Goal: Transaction & Acquisition: Purchase product/service

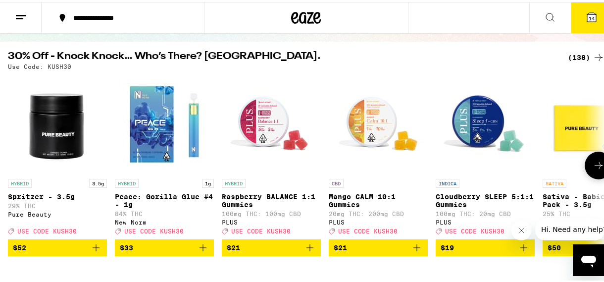
click at [594, 163] on icon at bounding box center [599, 164] width 12 height 12
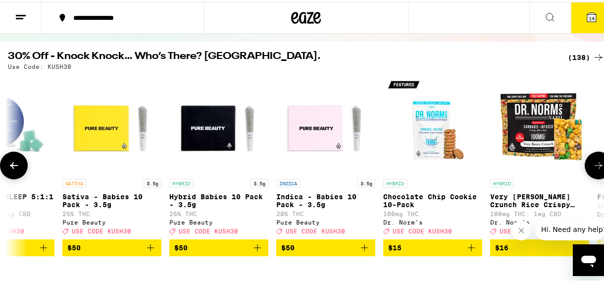
click at [594, 163] on icon at bounding box center [599, 164] width 12 height 12
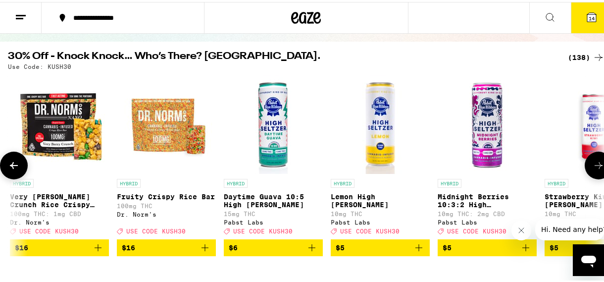
click at [594, 163] on icon at bounding box center [599, 164] width 12 height 12
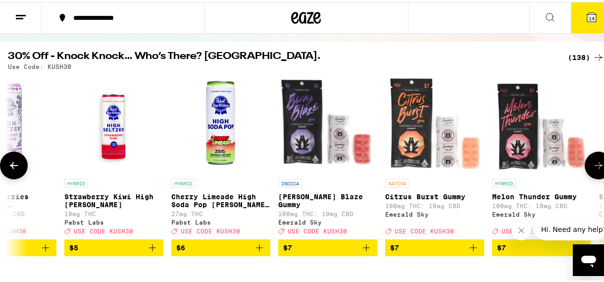
click at [594, 163] on icon at bounding box center [599, 164] width 12 height 12
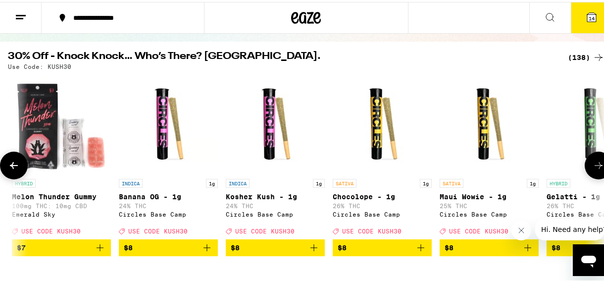
click at [594, 163] on icon at bounding box center [599, 164] width 12 height 12
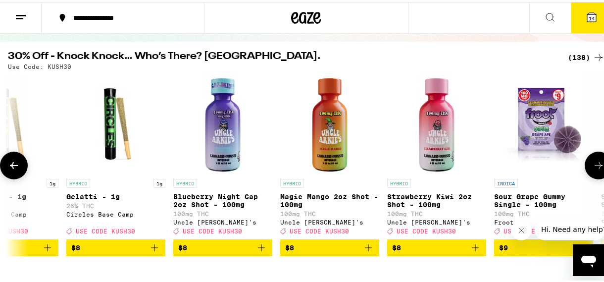
click at [594, 163] on icon at bounding box center [599, 164] width 12 height 12
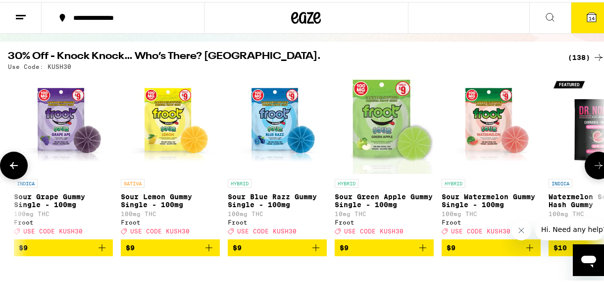
click at [594, 163] on icon at bounding box center [599, 164] width 12 height 12
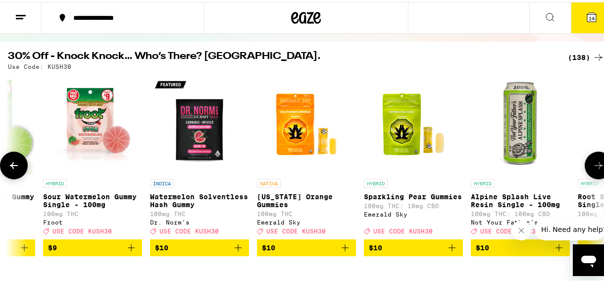
scroll to position [0, 3364]
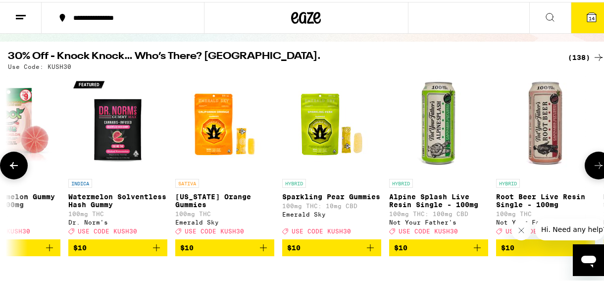
click at [594, 163] on icon at bounding box center [599, 164] width 12 height 12
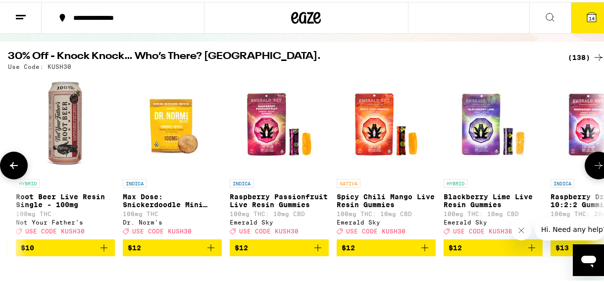
click at [594, 163] on icon at bounding box center [599, 164] width 12 height 12
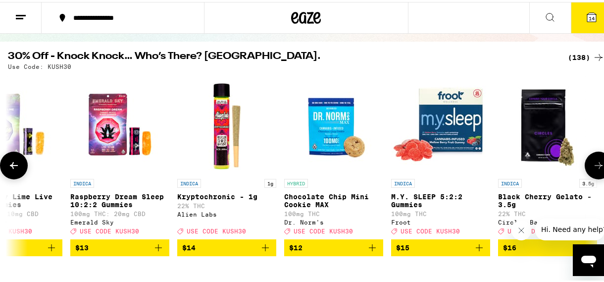
click at [594, 163] on icon at bounding box center [599, 164] width 12 height 12
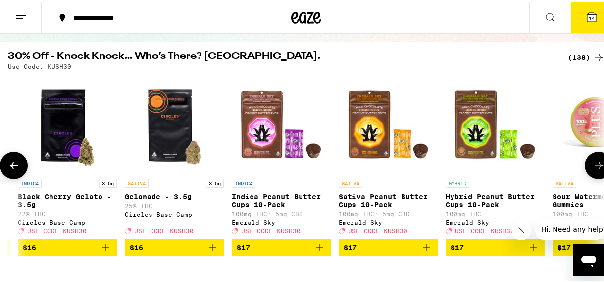
click at [594, 163] on icon at bounding box center [599, 164] width 12 height 12
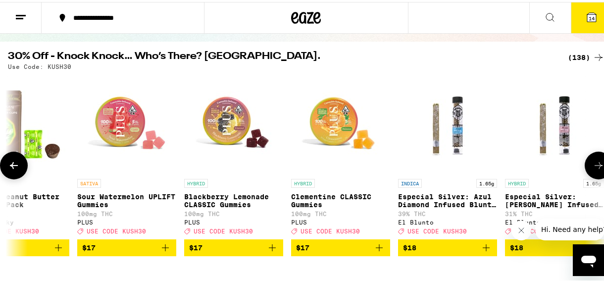
scroll to position [0, 5287]
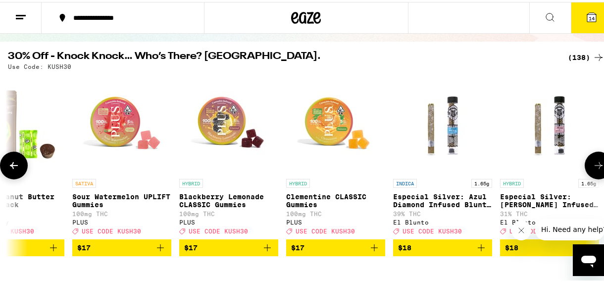
click at [594, 163] on icon at bounding box center [599, 164] width 12 height 12
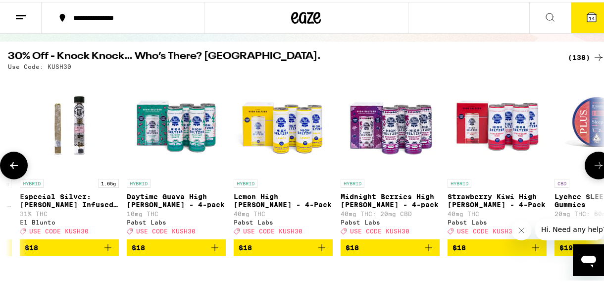
click at [594, 163] on icon at bounding box center [599, 164] width 12 height 12
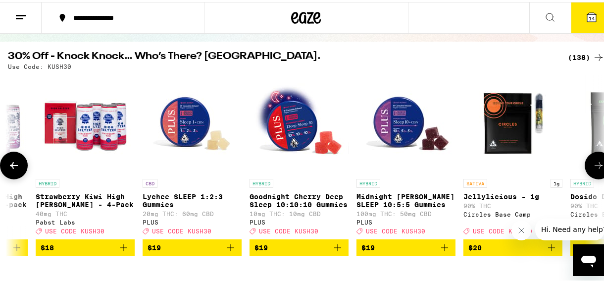
scroll to position [0, 6248]
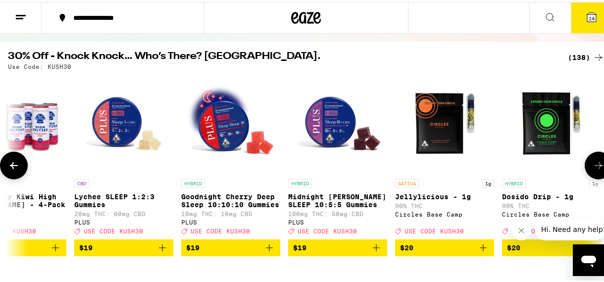
click at [594, 163] on icon at bounding box center [599, 164] width 12 height 12
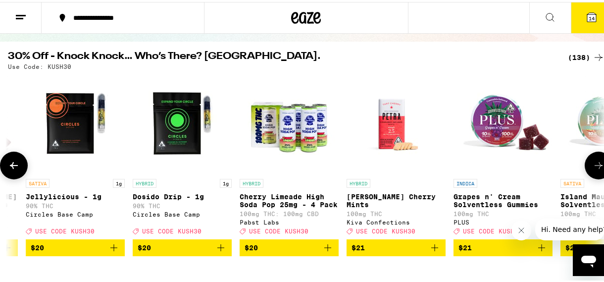
scroll to position [0, 6728]
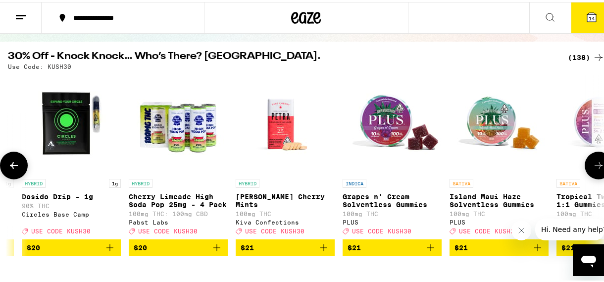
click at [594, 163] on icon at bounding box center [599, 164] width 12 height 12
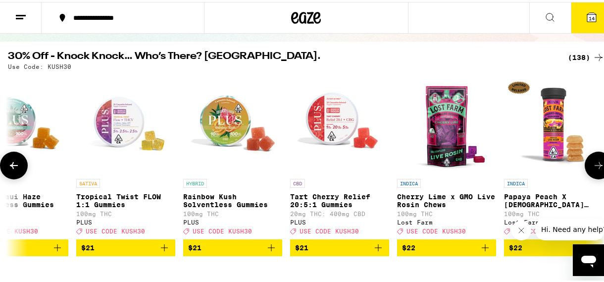
click at [594, 163] on icon at bounding box center [599, 164] width 12 height 12
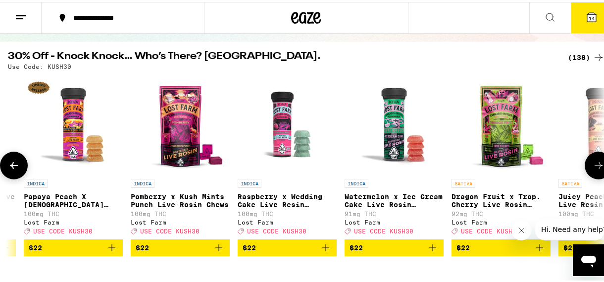
click at [594, 163] on icon at bounding box center [599, 164] width 12 height 12
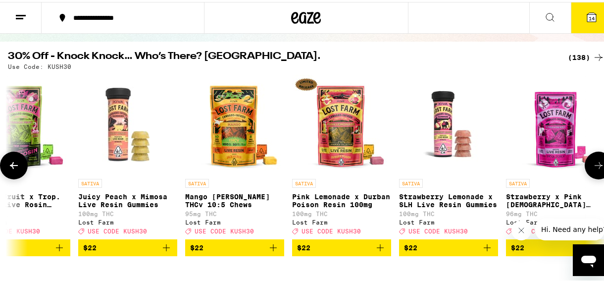
click at [594, 163] on icon at bounding box center [599, 164] width 12 height 12
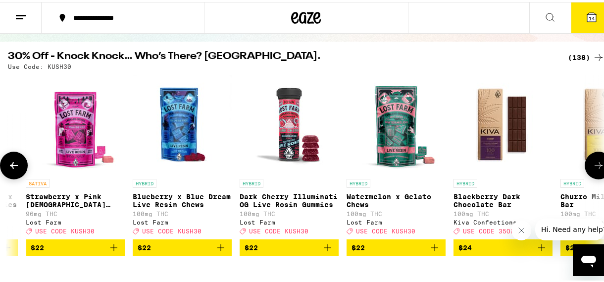
click at [594, 163] on icon at bounding box center [599, 164] width 12 height 12
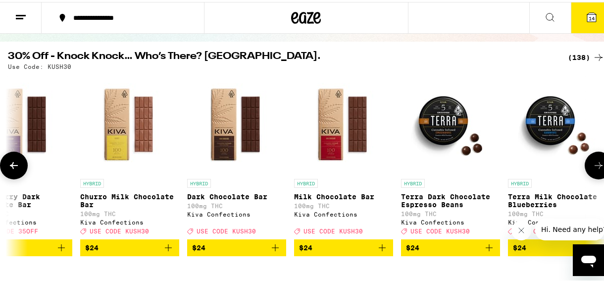
click at [594, 163] on icon at bounding box center [599, 164] width 12 height 12
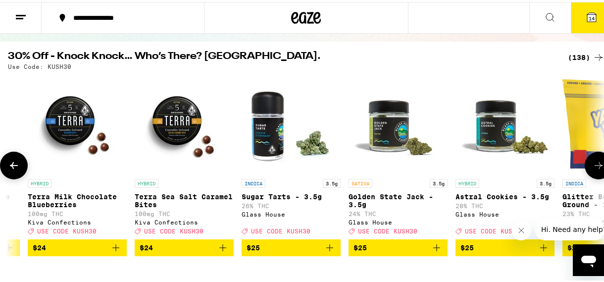
click at [594, 163] on icon at bounding box center [599, 164] width 12 height 12
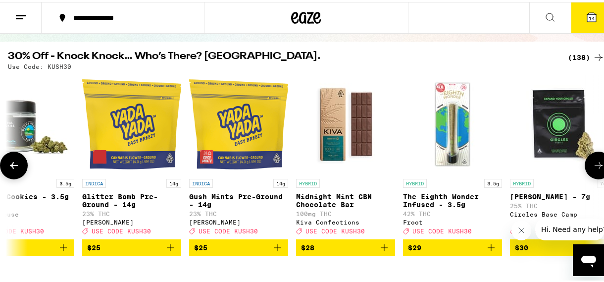
click at [594, 163] on icon at bounding box center [599, 164] width 12 height 12
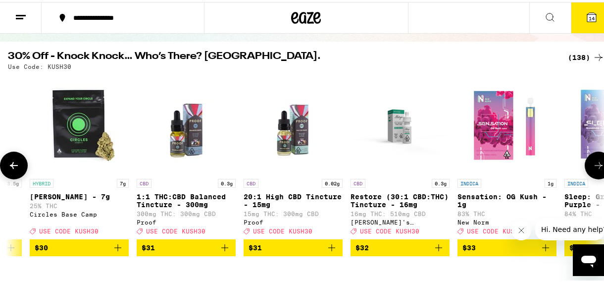
click at [594, 163] on icon at bounding box center [599, 164] width 12 height 12
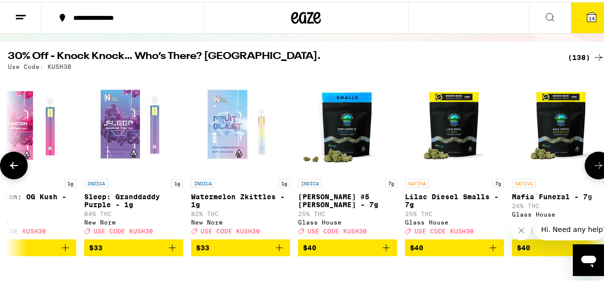
click at [594, 163] on icon at bounding box center [599, 164] width 12 height 12
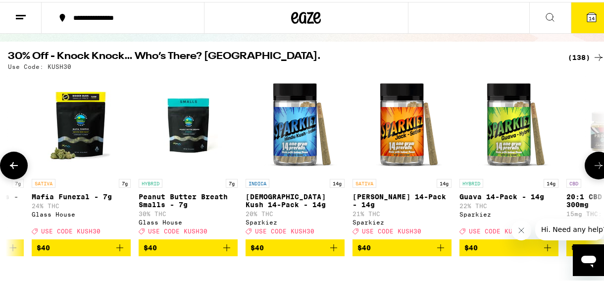
click at [594, 163] on icon at bounding box center [599, 164] width 12 height 12
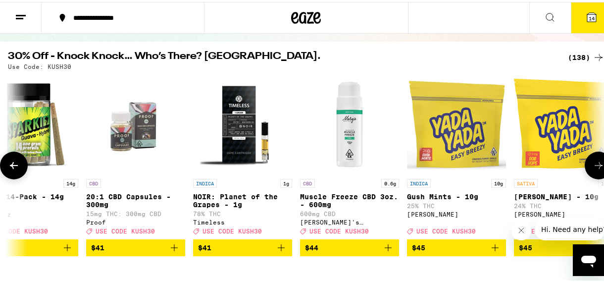
click at [594, 163] on icon at bounding box center [599, 164] width 12 height 12
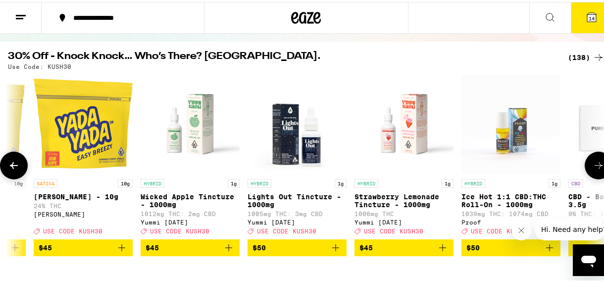
click at [594, 163] on icon at bounding box center [599, 164] width 12 height 12
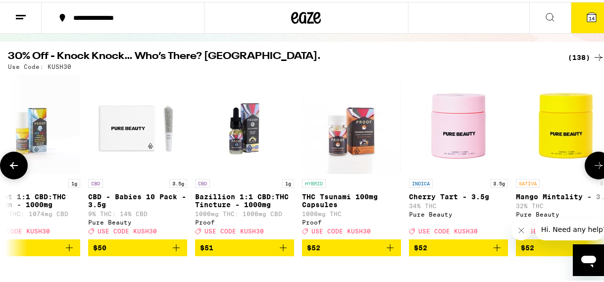
click at [594, 163] on icon at bounding box center [599, 164] width 12 height 12
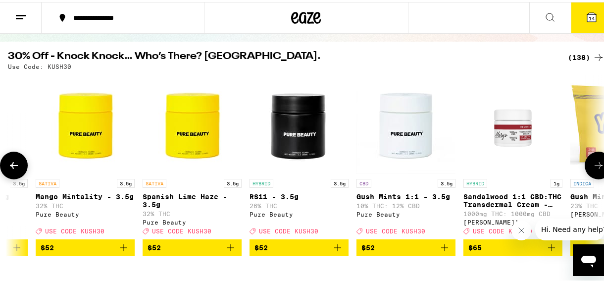
click at [594, 163] on icon at bounding box center [599, 164] width 12 height 12
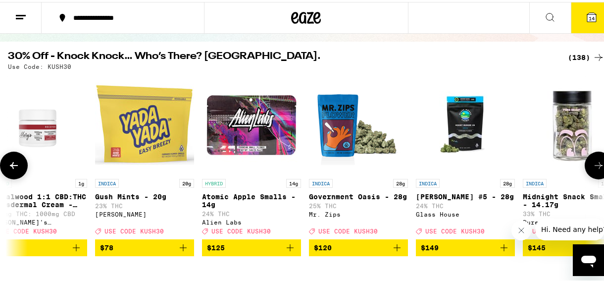
scroll to position [0, 13937]
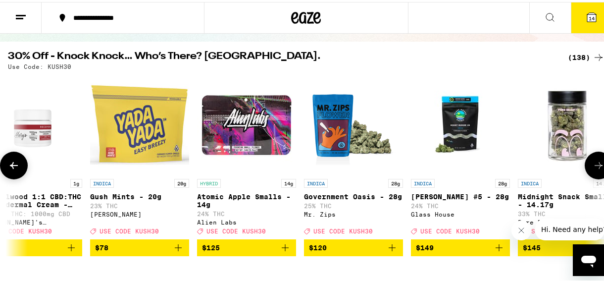
click at [593, 164] on icon at bounding box center [599, 164] width 12 height 12
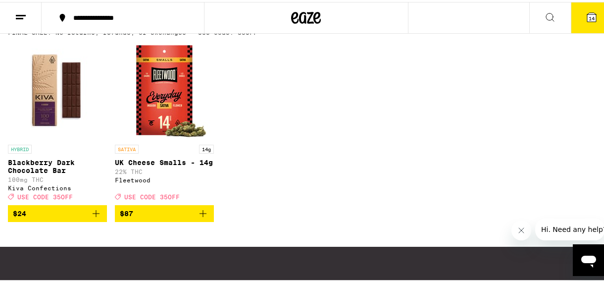
scroll to position [723, 0]
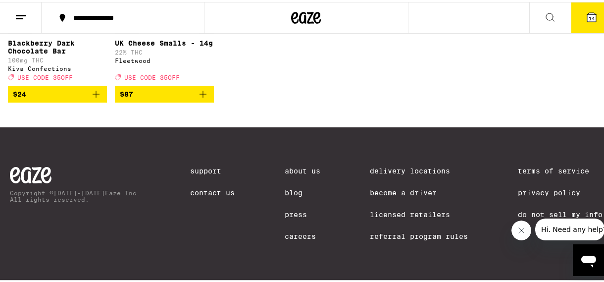
click at [515, 78] on div "HYBRID Blackberry Dark Chocolate Bar 100mg THC Kiva Confections Deal Created wi…" at bounding box center [306, 9] width 613 height 181
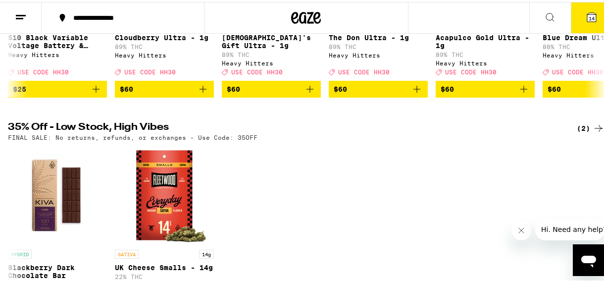
scroll to position [0, 0]
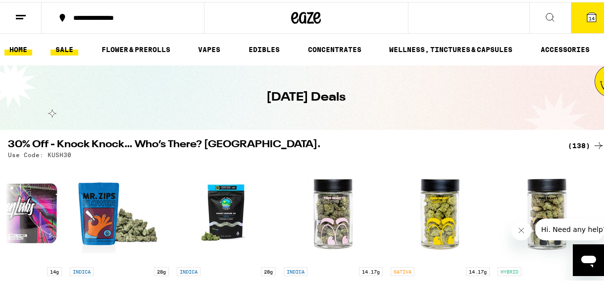
click at [22, 45] on link "HOME" at bounding box center [18, 48] width 28 height 12
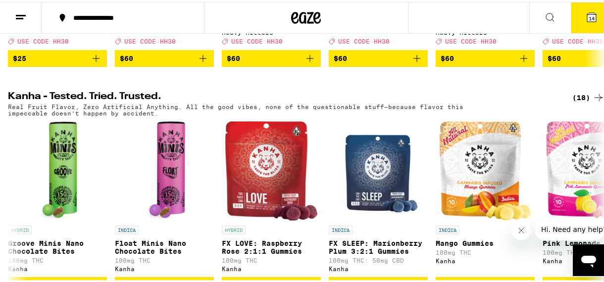
scroll to position [20, 0]
